Goal: Transaction & Acquisition: Purchase product/service

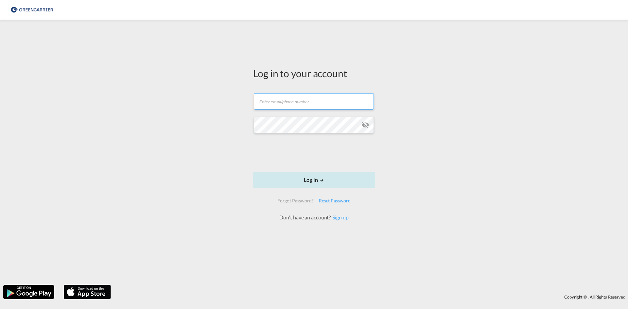
type input "[EMAIL_ADDRESS][DOMAIN_NAME]"
click at [296, 179] on button "Log In" at bounding box center [314, 180] width 122 height 16
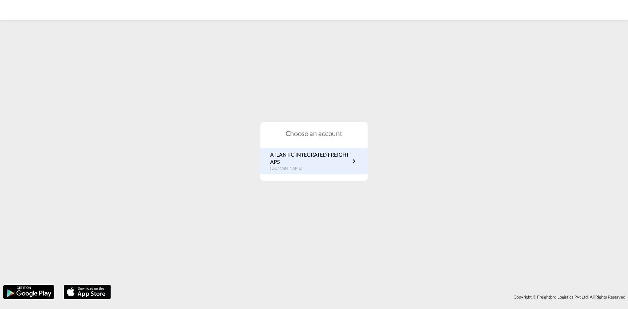
click at [290, 154] on p "ATLANTIC INTEGRATED FREIGHT APS" at bounding box center [310, 158] width 80 height 15
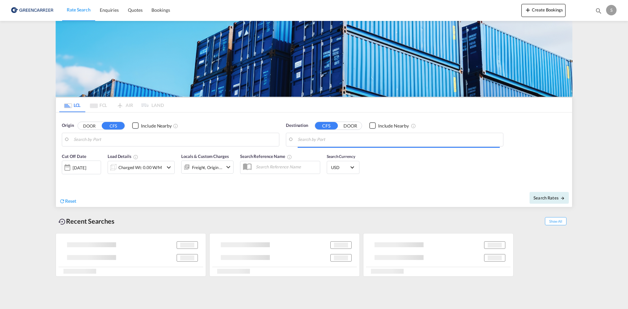
type input "[GEOGRAPHIC_DATA], [GEOGRAPHIC_DATA]"
type input "Busan, KRPUS"
